Goal: Task Accomplishment & Management: Manage account settings

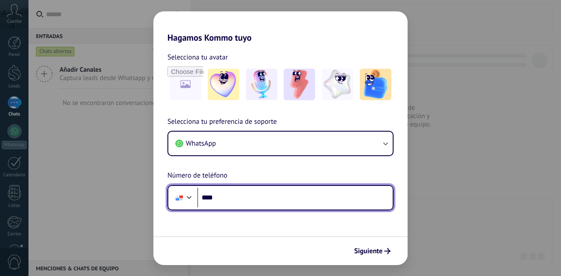
click at [258, 203] on input "****" at bounding box center [294, 198] width 195 height 20
type input "**********"
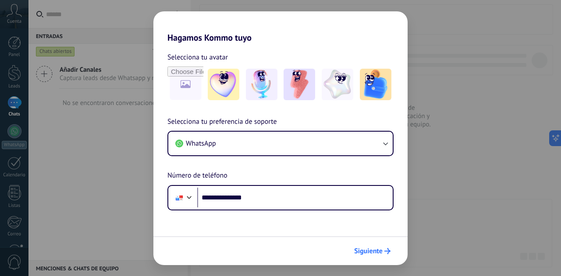
click at [376, 250] on span "Siguiente" at bounding box center [368, 251] width 28 height 6
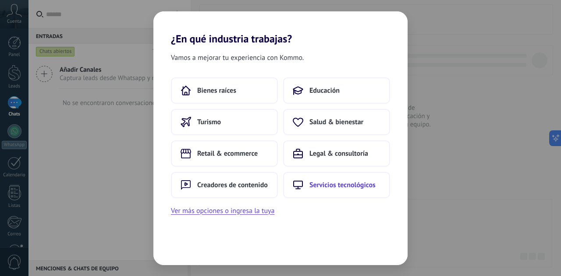
click at [339, 187] on span "Servicios tecnológicos" at bounding box center [342, 185] width 66 height 9
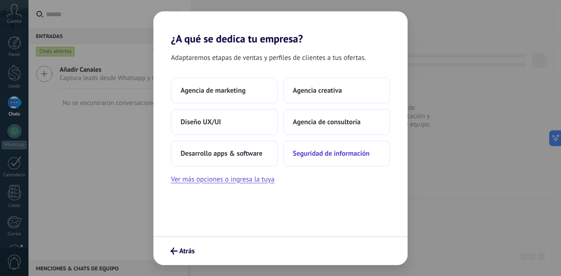
click at [335, 153] on span "Seguridad de información" at bounding box center [331, 153] width 77 height 9
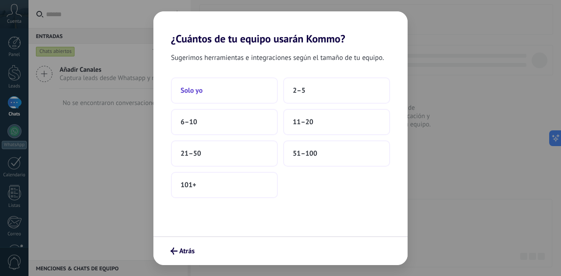
click at [224, 90] on button "Solo yo" at bounding box center [224, 91] width 107 height 26
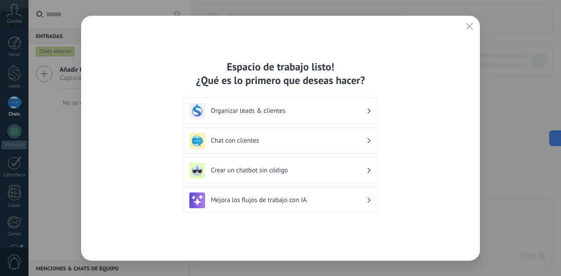
click at [470, 23] on icon "button" at bounding box center [469, 26] width 7 height 7
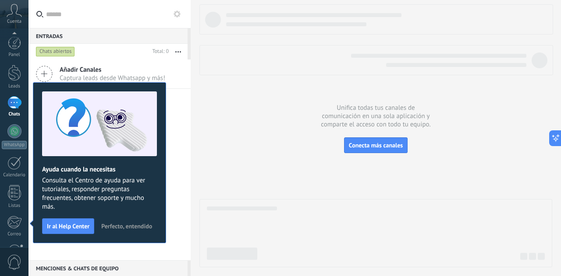
scroll to position [88, 0]
click at [141, 228] on span "Perfecto, entendido" at bounding box center [126, 226] width 51 height 6
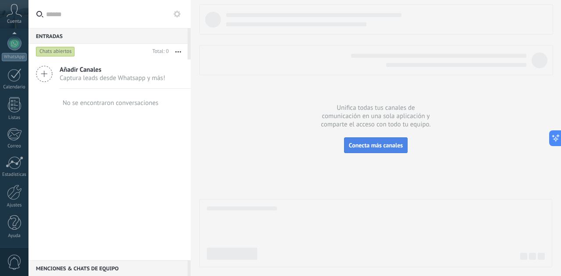
click at [386, 141] on button "Conecta más canales" at bounding box center [376, 146] width 64 height 16
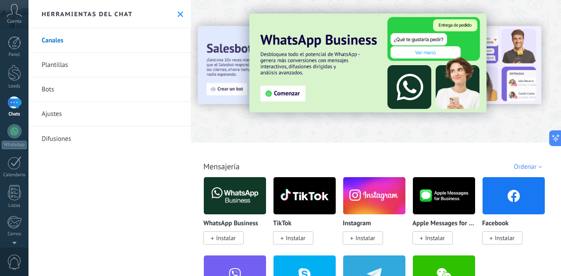
click at [532, 165] on div "Ordenar" at bounding box center [528, 167] width 31 height 8
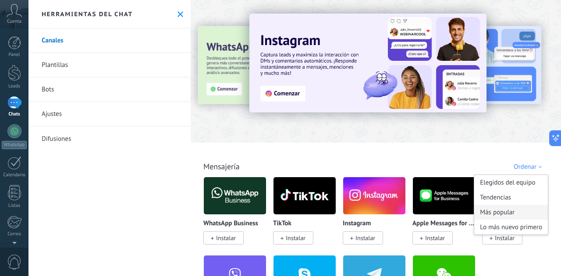
click at [503, 213] on div "Más popular" at bounding box center [511, 212] width 74 height 15
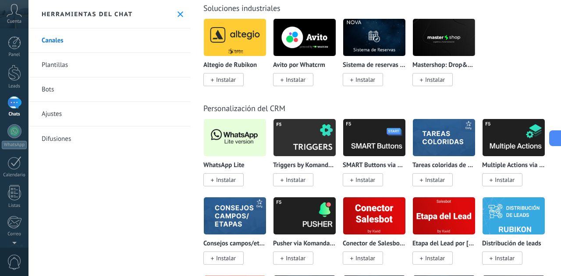
scroll to position [2190, 0]
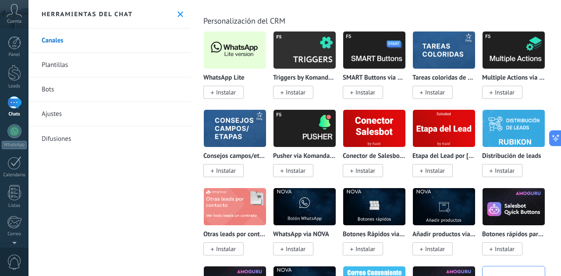
click at [228, 96] on span "Instalar" at bounding box center [226, 92] width 20 height 8
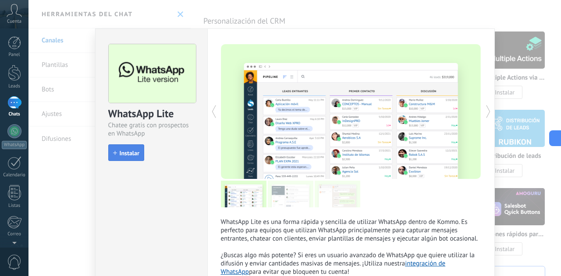
click at [135, 150] on span "Instalar" at bounding box center [130, 153] width 20 height 6
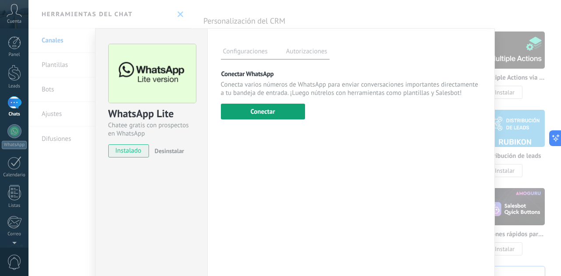
click at [275, 112] on button "Conectar" at bounding box center [263, 112] width 84 height 16
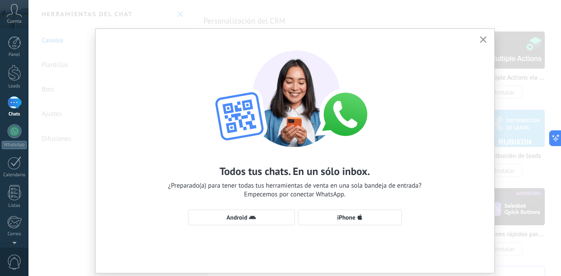
scroll to position [26, 0]
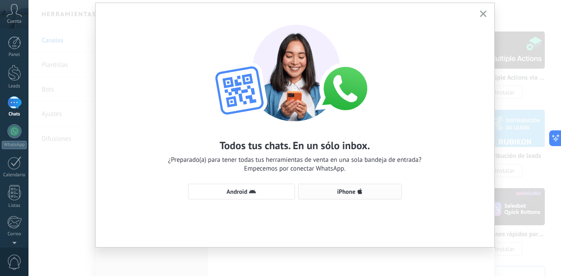
click at [343, 189] on span "iPhone" at bounding box center [346, 192] width 18 height 6
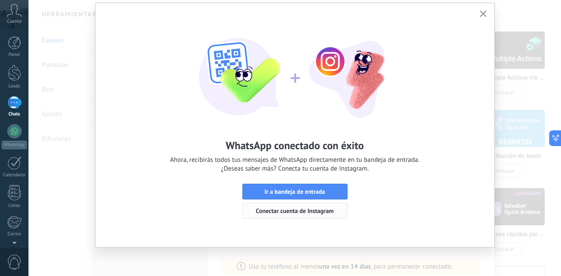
click at [307, 212] on span "Conectar cuenta de Instagram" at bounding box center [295, 211] width 78 height 6
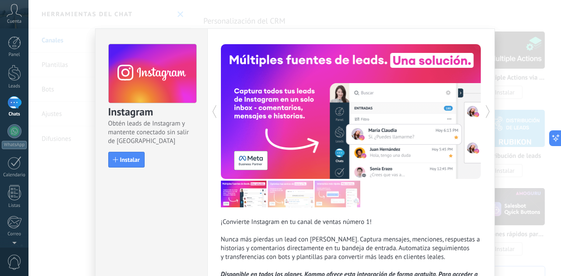
scroll to position [44, 0]
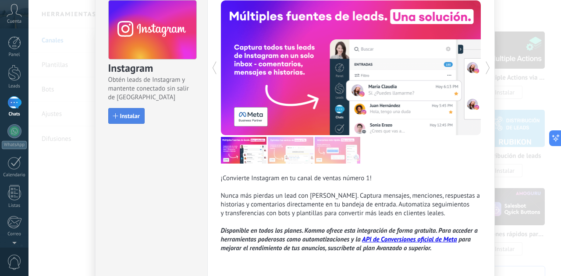
click at [126, 116] on span "Instalar" at bounding box center [130, 116] width 20 height 6
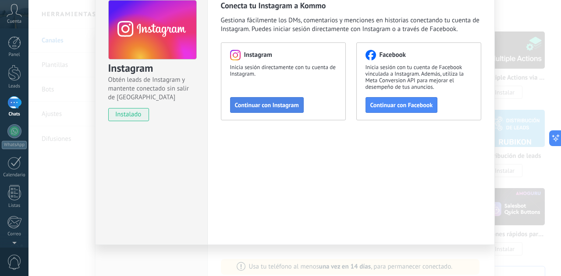
click at [283, 105] on span "Continuar con Instagram" at bounding box center [267, 105] width 64 height 6
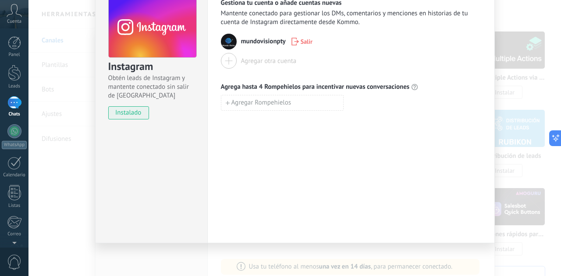
scroll to position [0, 0]
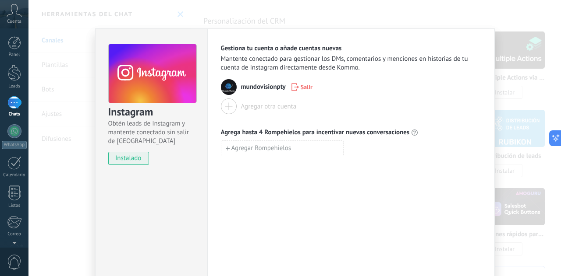
click at [541, 45] on div "Instagram Obtén leads de Instagram y mantente conectado sin salir de Kommo inst…" at bounding box center [294, 138] width 532 height 276
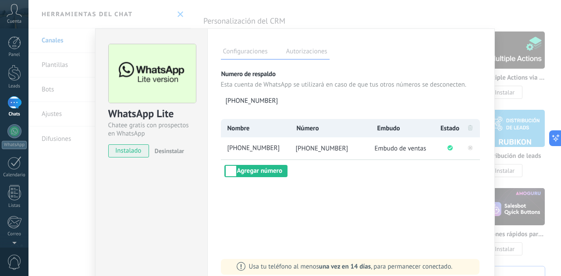
click at [58, 47] on div "WhatsApp Lite Chatee gratis con prospectos en WhatsApp instalado Desinstalar Co…" at bounding box center [294, 138] width 532 height 276
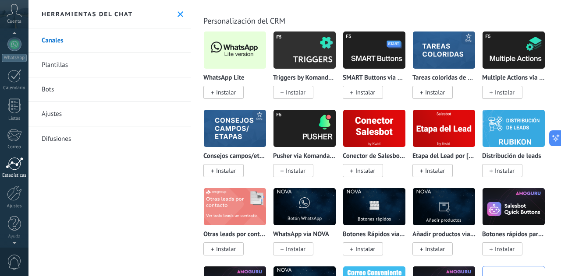
scroll to position [88, 0]
click at [16, 195] on div at bounding box center [14, 192] width 15 height 15
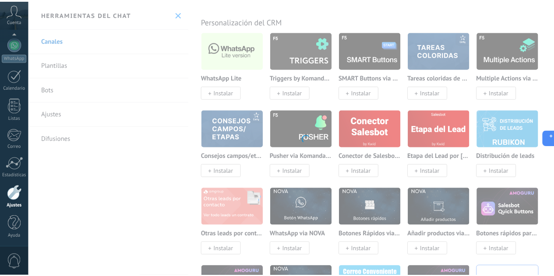
scroll to position [88, 0]
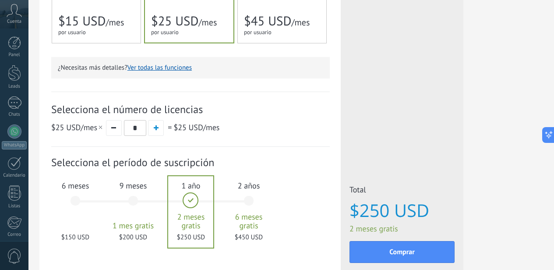
scroll to position [263, 0]
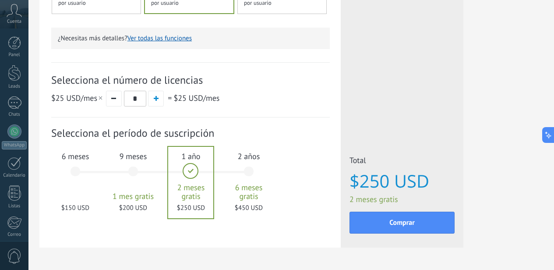
drag, startPoint x: 177, startPoint y: 176, endPoint x: 190, endPoint y: 173, distance: 13.0
click at [99, 176] on div "6 meses $150 USD" at bounding box center [75, 176] width 47 height 62
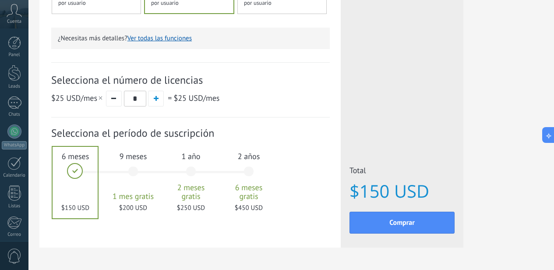
click at [83, 173] on span at bounding box center [75, 171] width 16 height 16
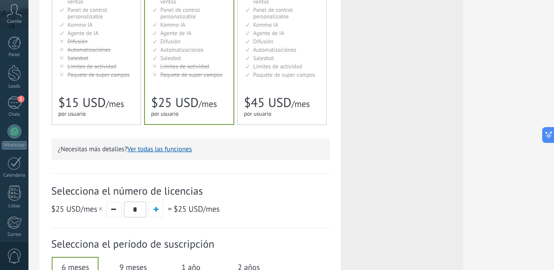
scroll to position [0, 0]
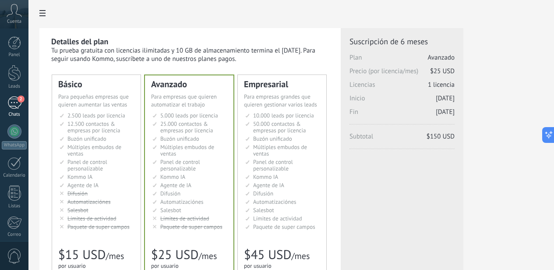
click at [17, 105] on div "2" at bounding box center [14, 102] width 14 height 13
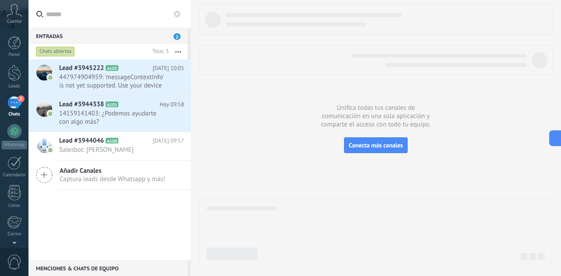
click at [384, 185] on div at bounding box center [375, 135] width 353 height 263
click at [128, 122] on span "14159141403: ¿Podemos ayudarte con algo más?" at bounding box center [113, 118] width 108 height 17
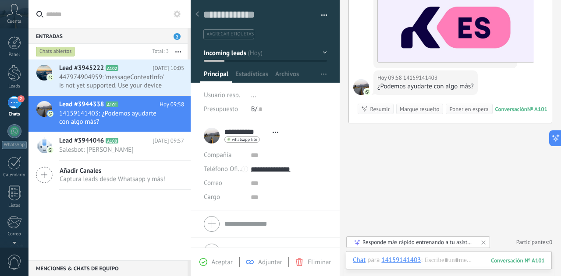
scroll to position [462, 0]
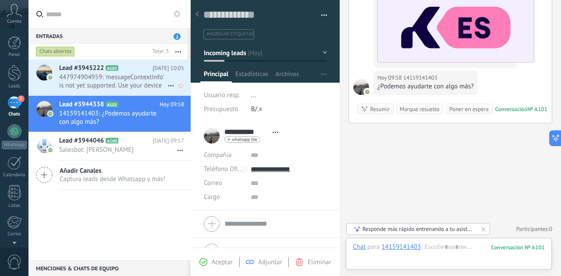
click at [145, 86] on span "447974904959: 'messageContextInfo' is not yet supported. Use your device to vie…" at bounding box center [113, 81] width 108 height 17
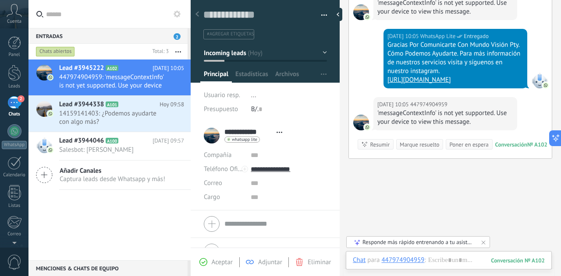
scroll to position [251, 0]
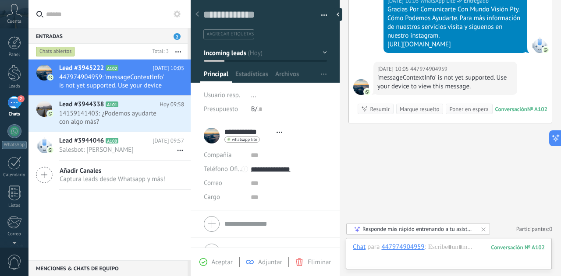
click at [196, 16] on icon at bounding box center [197, 13] width 4 height 5
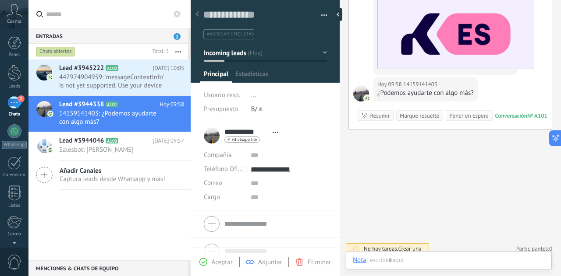
scroll to position [13, 0]
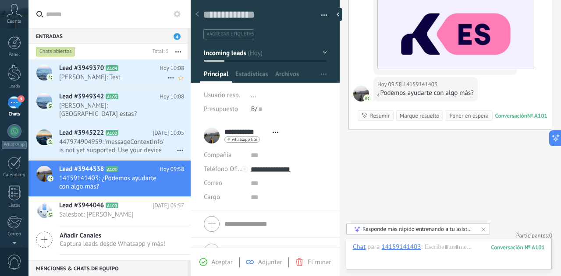
click at [125, 74] on span "[PERSON_NAME]: Test" at bounding box center [113, 77] width 108 height 8
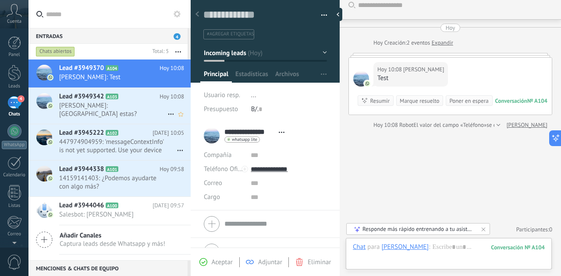
click at [130, 102] on span "[PERSON_NAME]: [GEOGRAPHIC_DATA] estas?" at bounding box center [113, 110] width 108 height 17
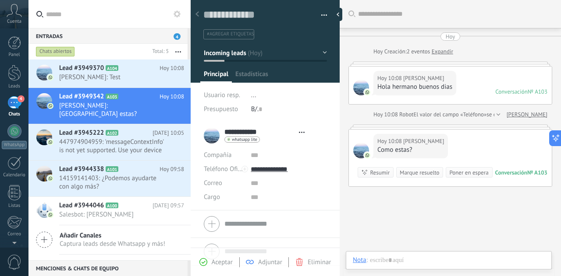
type textarea "**********"
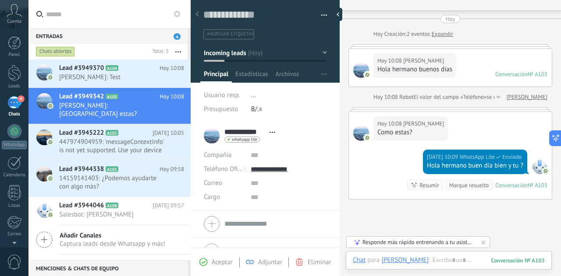
scroll to position [69, 0]
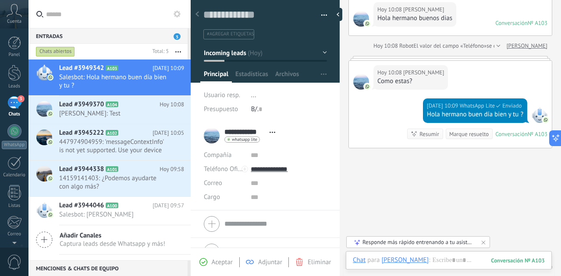
click at [475, 196] on div "Buscar Carga más [DATE] [DATE] Creación: 2 eventos Expandir [DATE] 10:08 [PERSO…" at bounding box center [450, 116] width 221 height 370
